Goal: Information Seeking & Learning: Learn about a topic

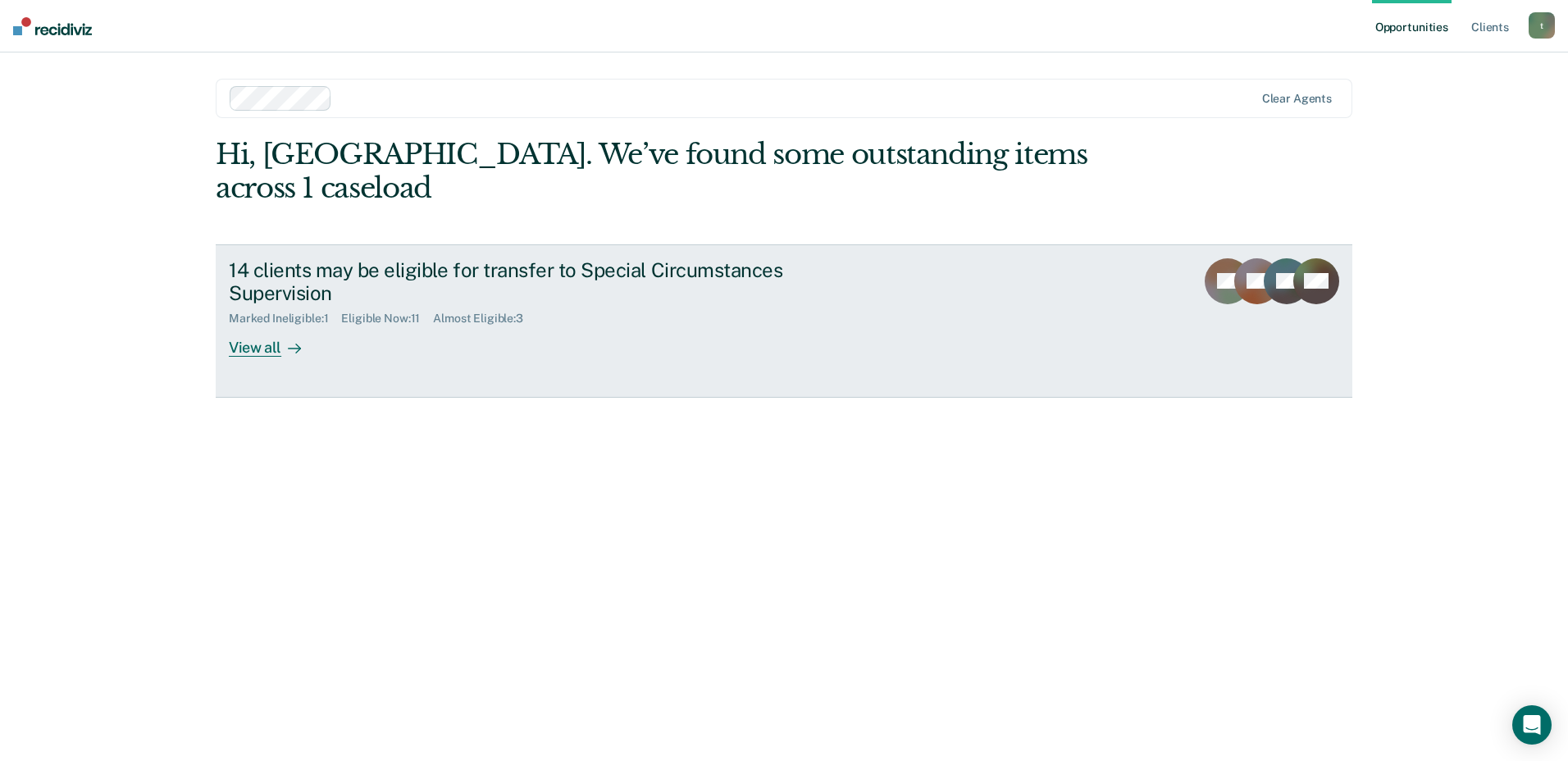
click at [262, 326] on div "View all" at bounding box center [274, 342] width 92 height 32
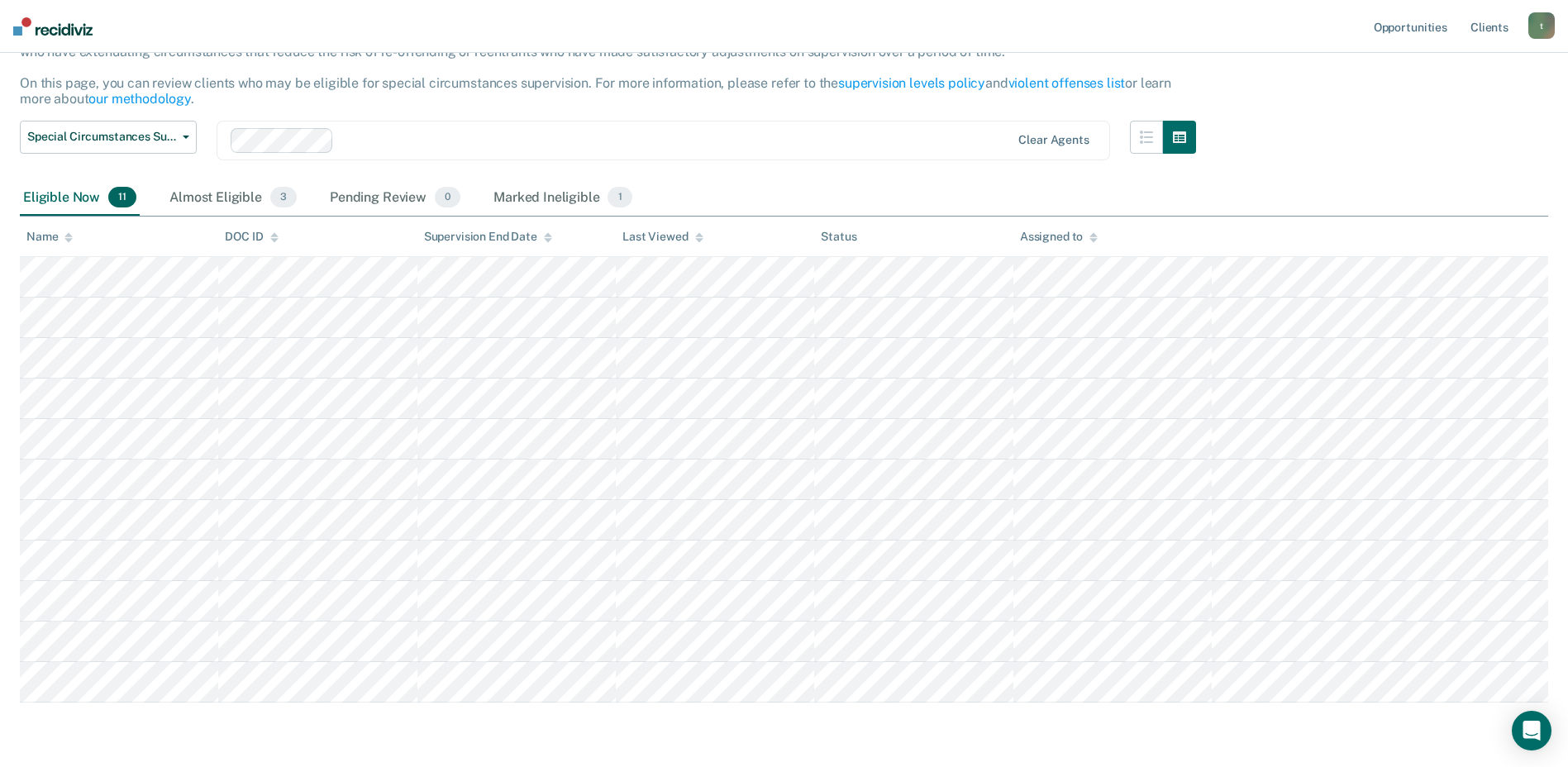
scroll to position [122, 0]
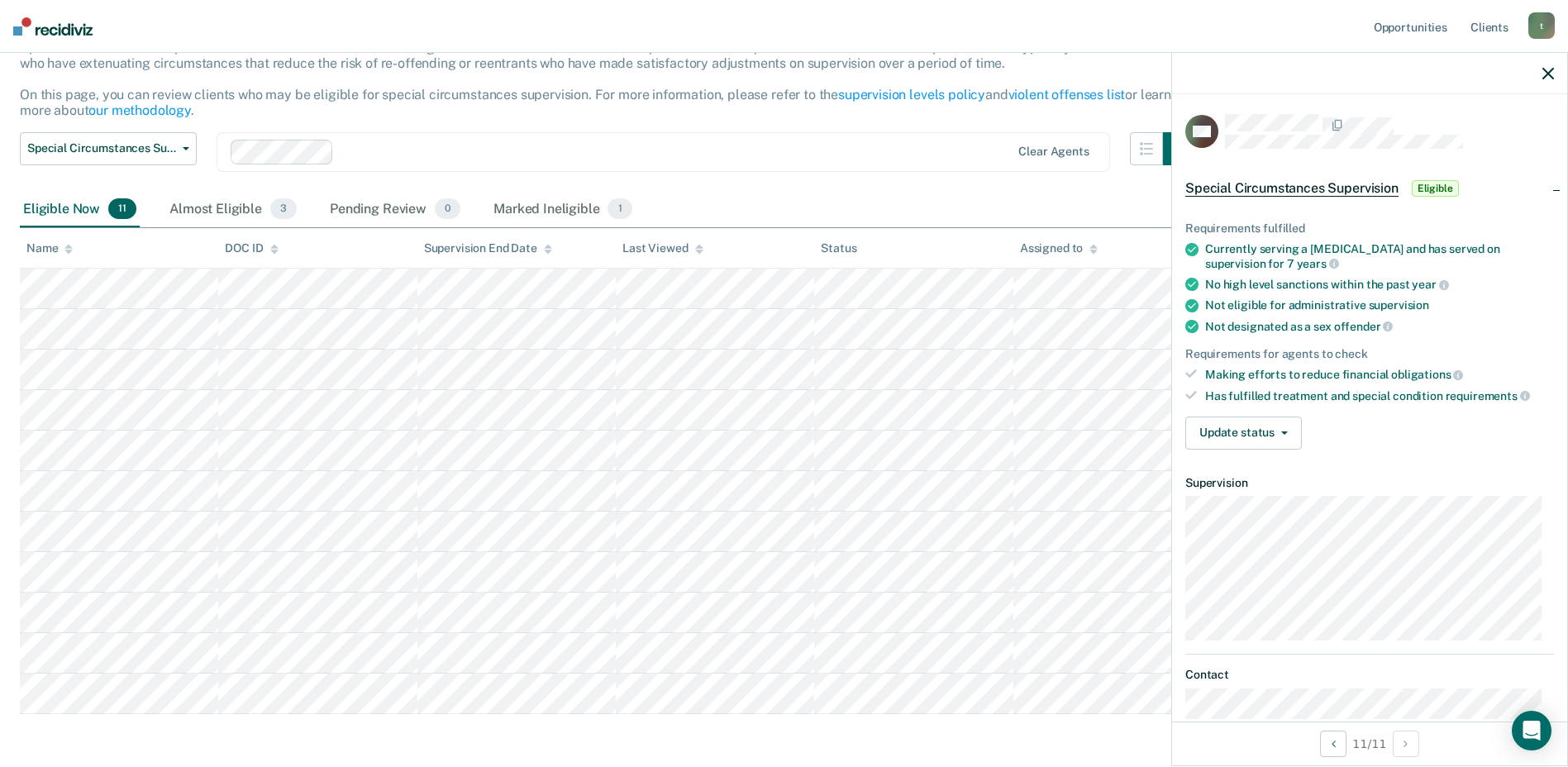
click at [1438, 183] on span "Eligible" at bounding box center [1435, 188] width 47 height 17
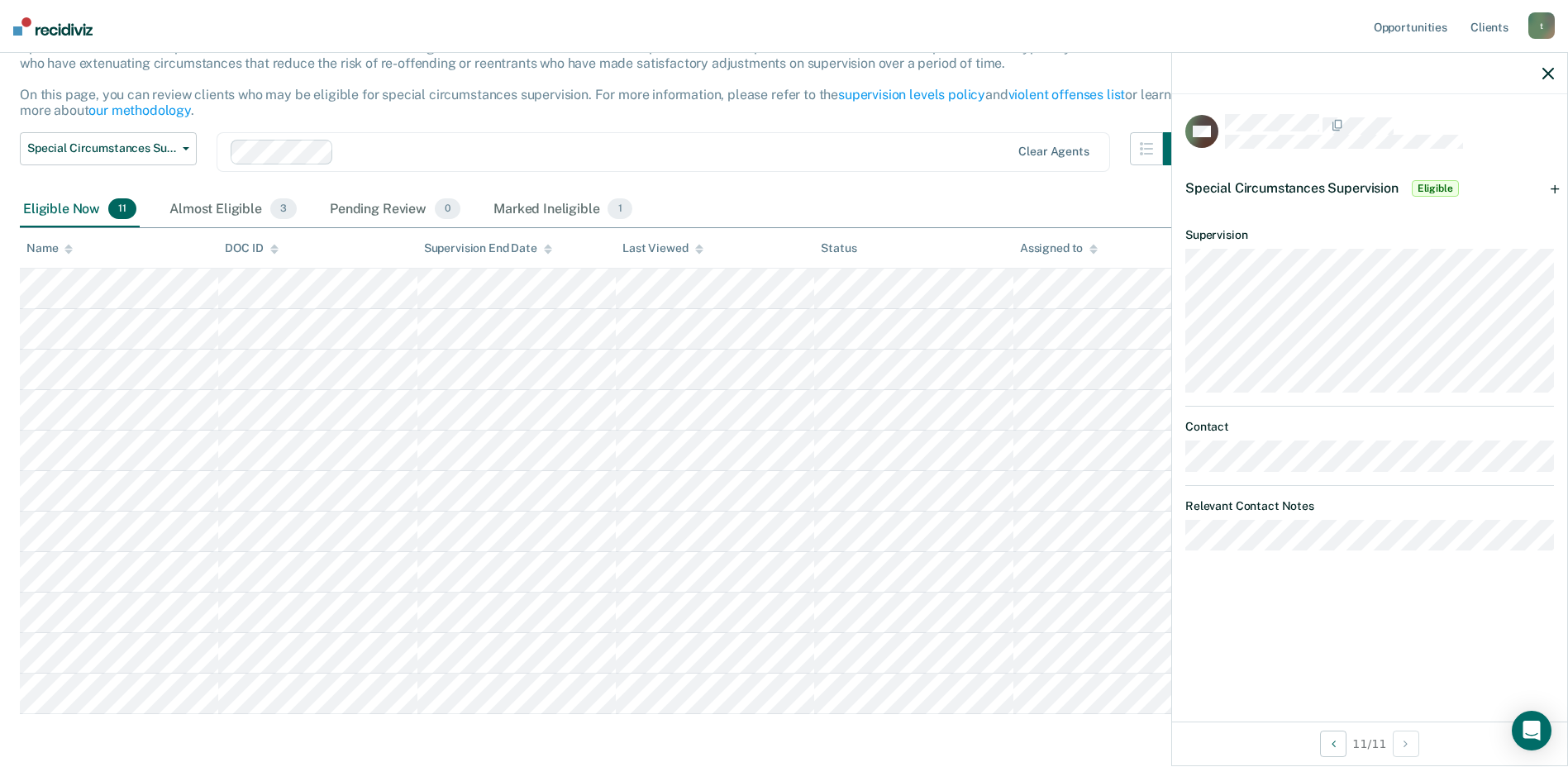
click at [1438, 188] on span "Eligible" at bounding box center [1435, 188] width 47 height 17
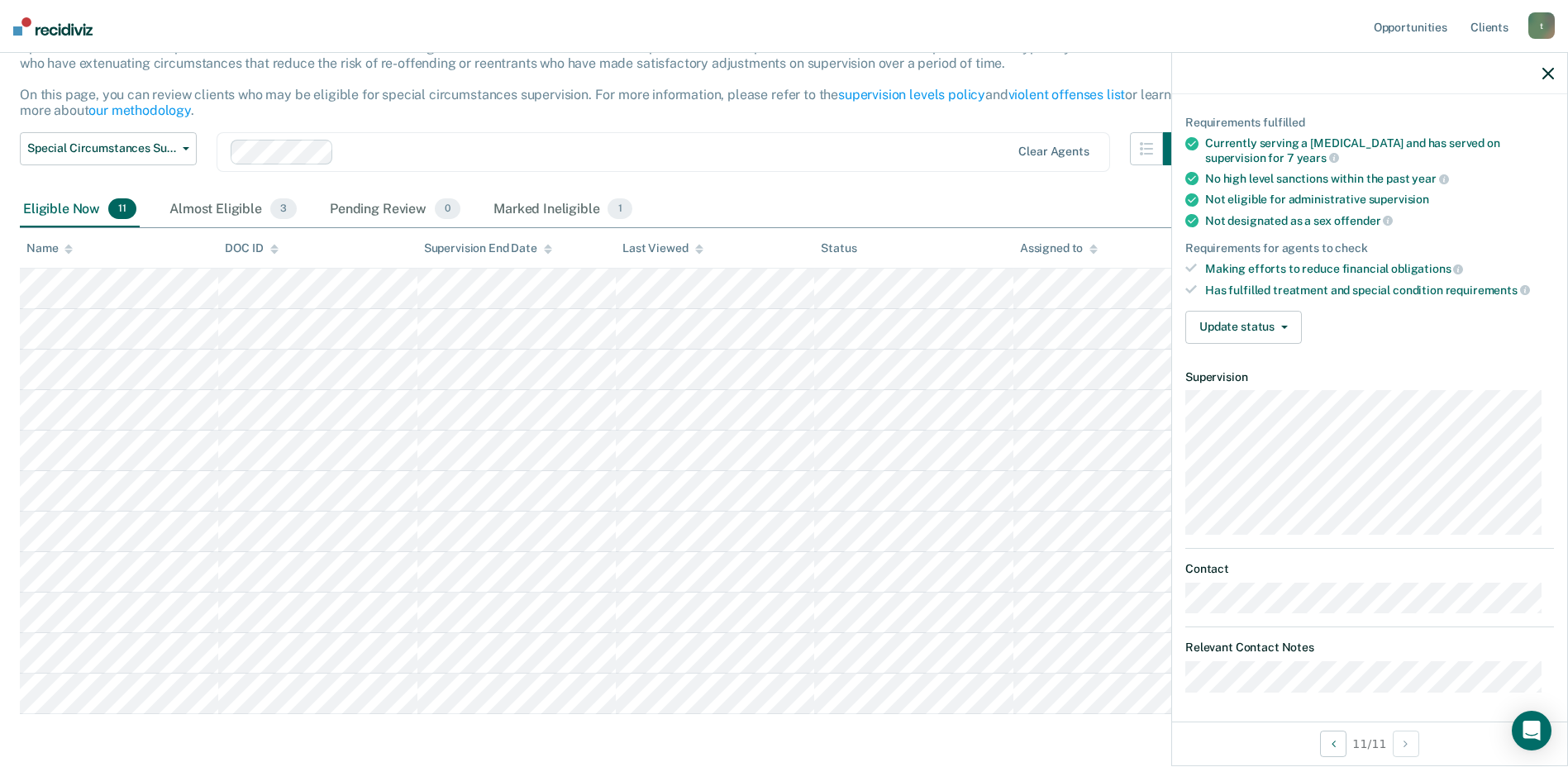
scroll to position [108, 0]
